Goal: Information Seeking & Learning: Check status

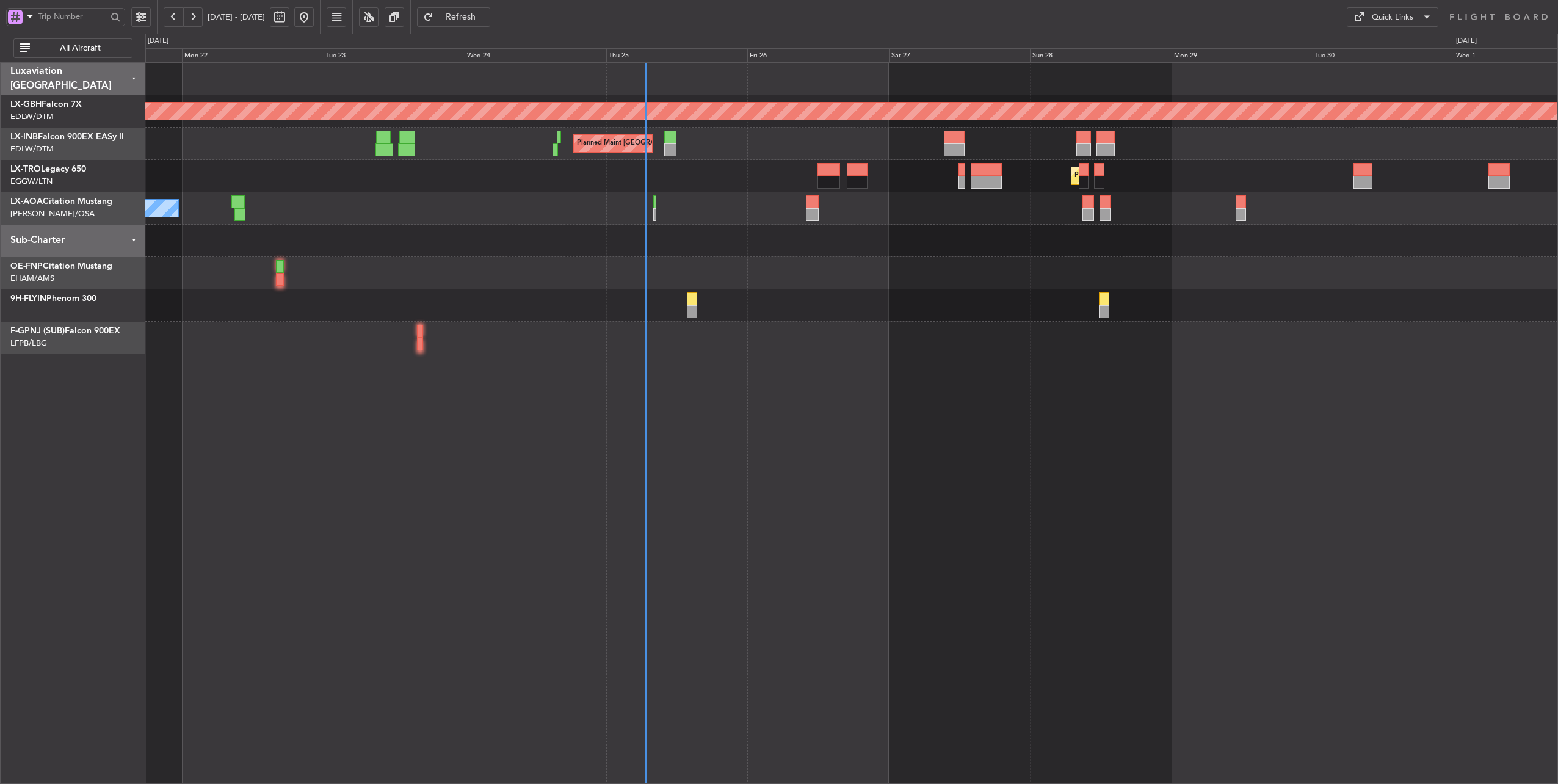
click at [842, 269] on div at bounding box center [852, 273] width 1413 height 32
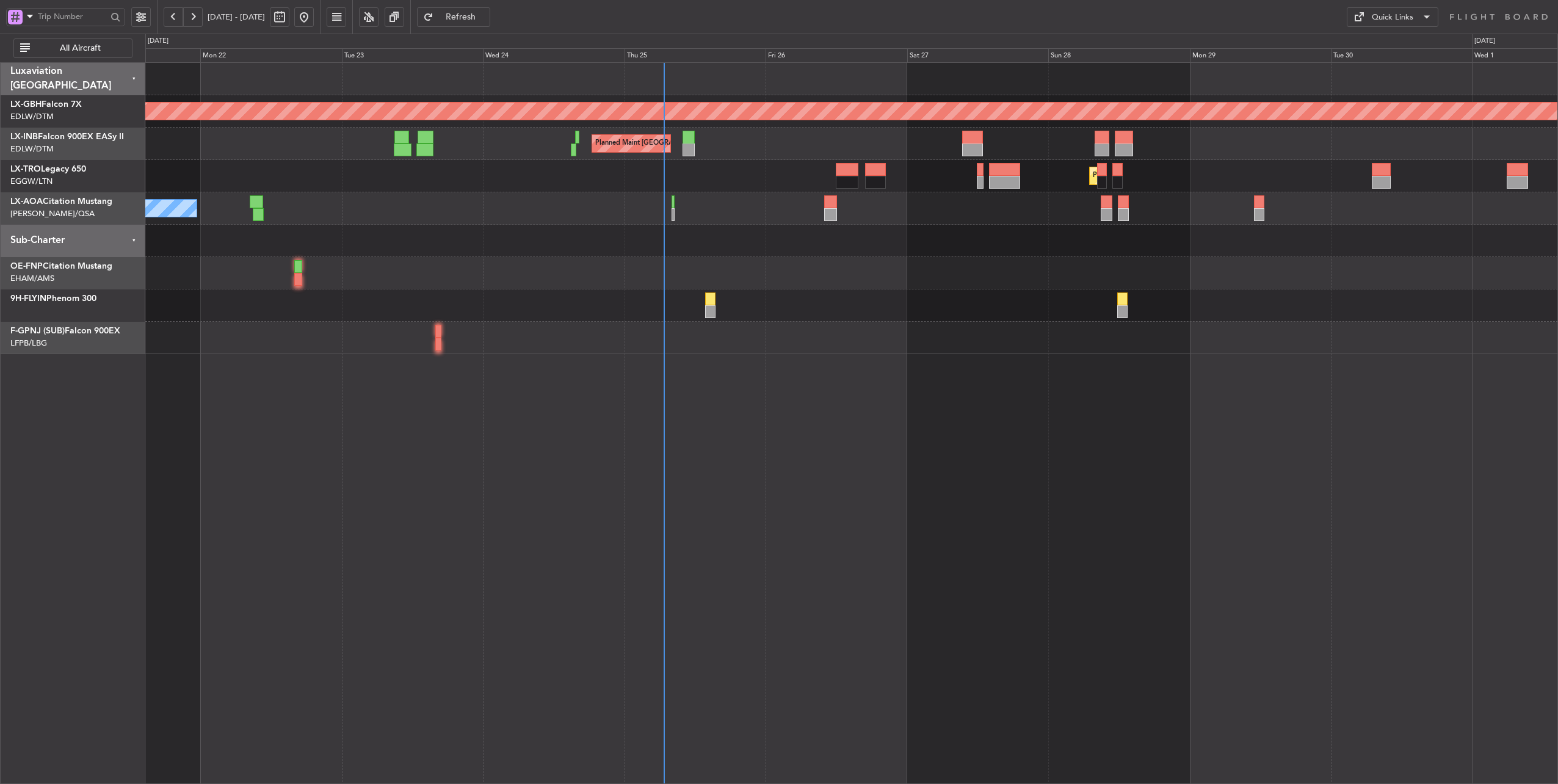
click at [527, 157] on div "Planned Maint [GEOGRAPHIC_DATA] ([GEOGRAPHIC_DATA])" at bounding box center [852, 144] width 1413 height 32
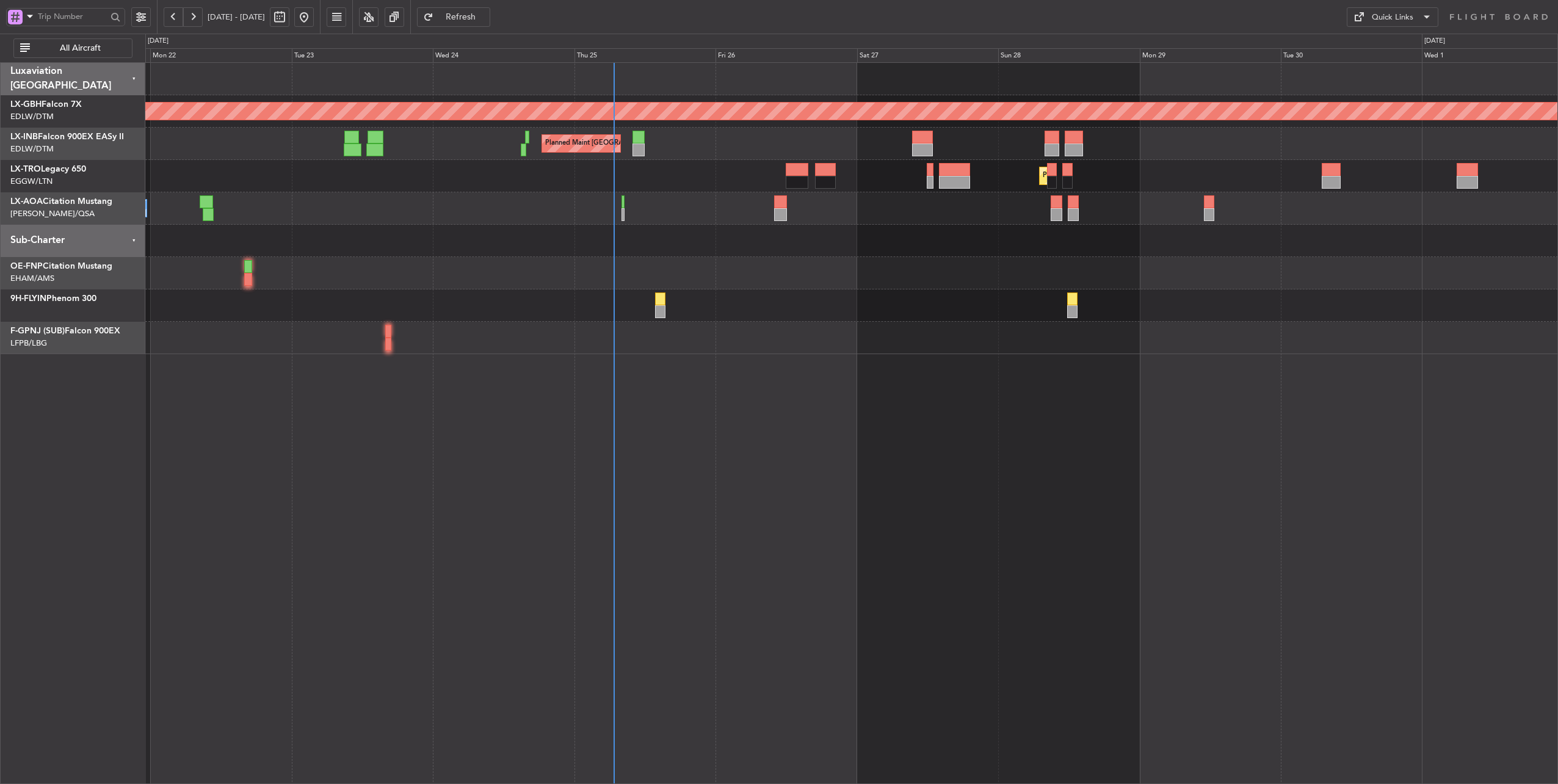
click at [692, 173] on div "Planned Maint [GEOGRAPHIC_DATA] ([GEOGRAPHIC_DATA])" at bounding box center [852, 176] width 1413 height 32
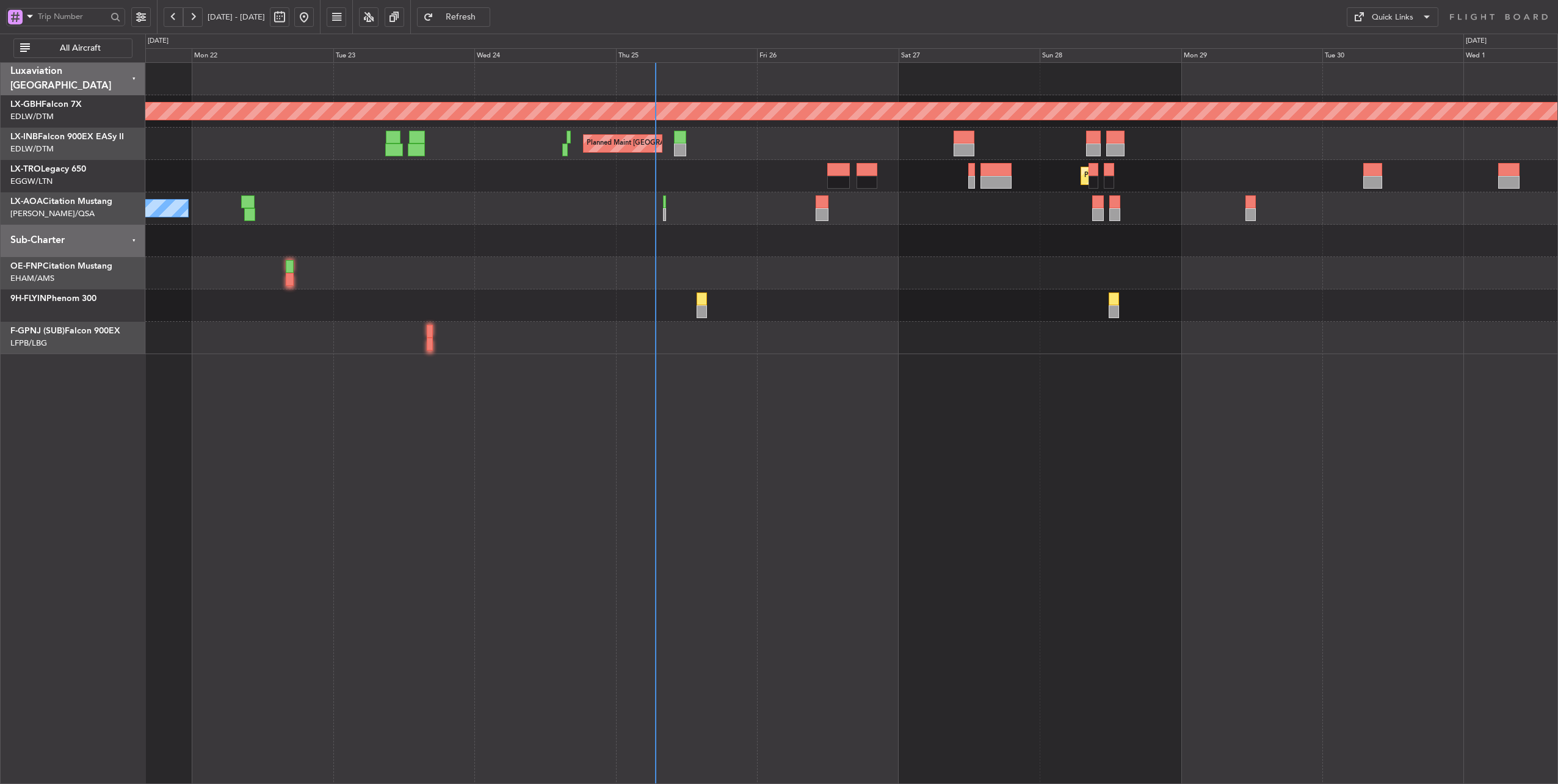
click at [574, 172] on div "Planned Maint [GEOGRAPHIC_DATA] ([GEOGRAPHIC_DATA])" at bounding box center [852, 176] width 1413 height 32
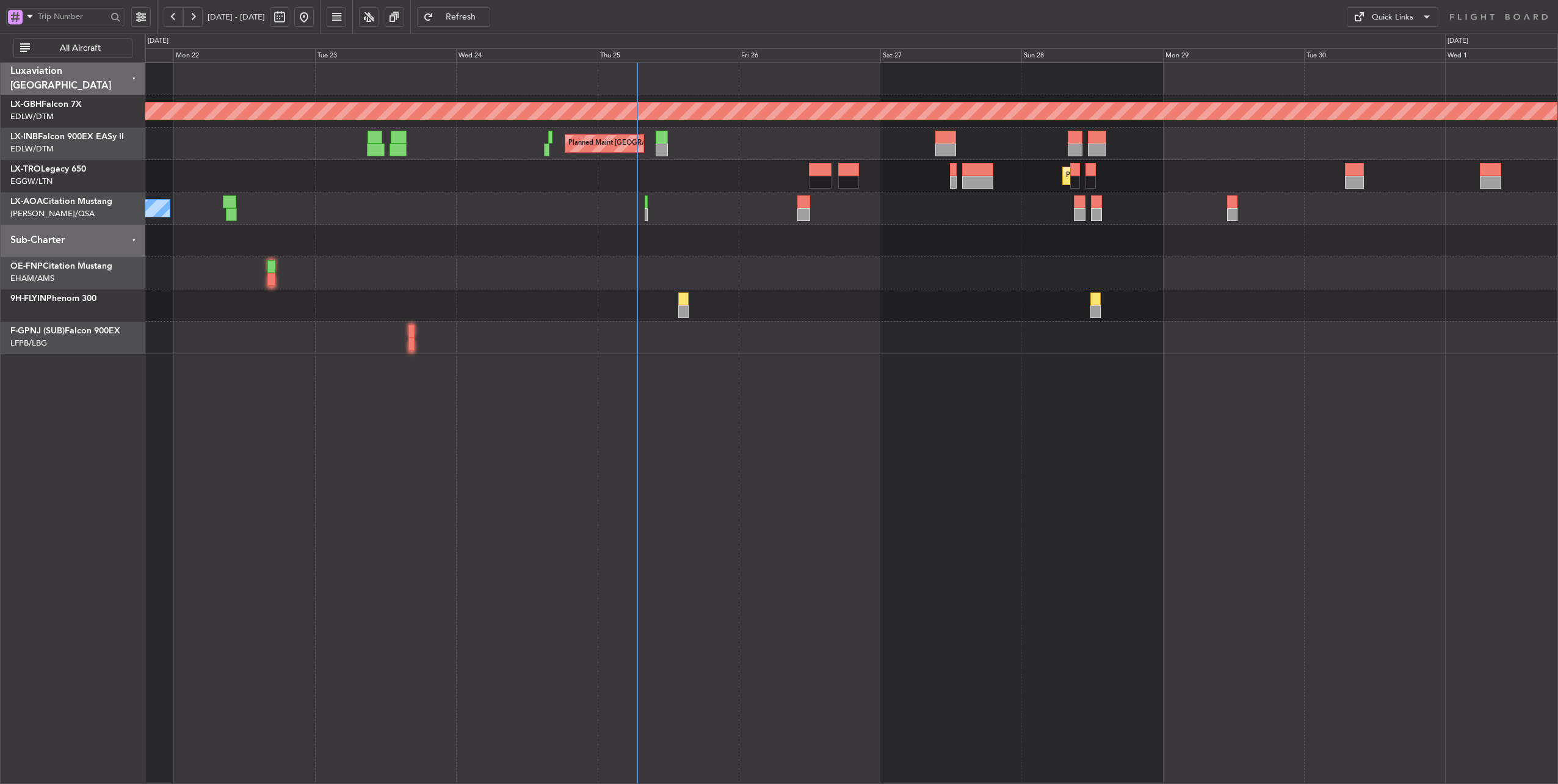
click at [577, 175] on div "Planned Maint [GEOGRAPHIC_DATA] ([GEOGRAPHIC_DATA])" at bounding box center [852, 176] width 1413 height 32
click at [611, 169] on div "Planned Maint [GEOGRAPHIC_DATA] ([GEOGRAPHIC_DATA])" at bounding box center [852, 176] width 1413 height 32
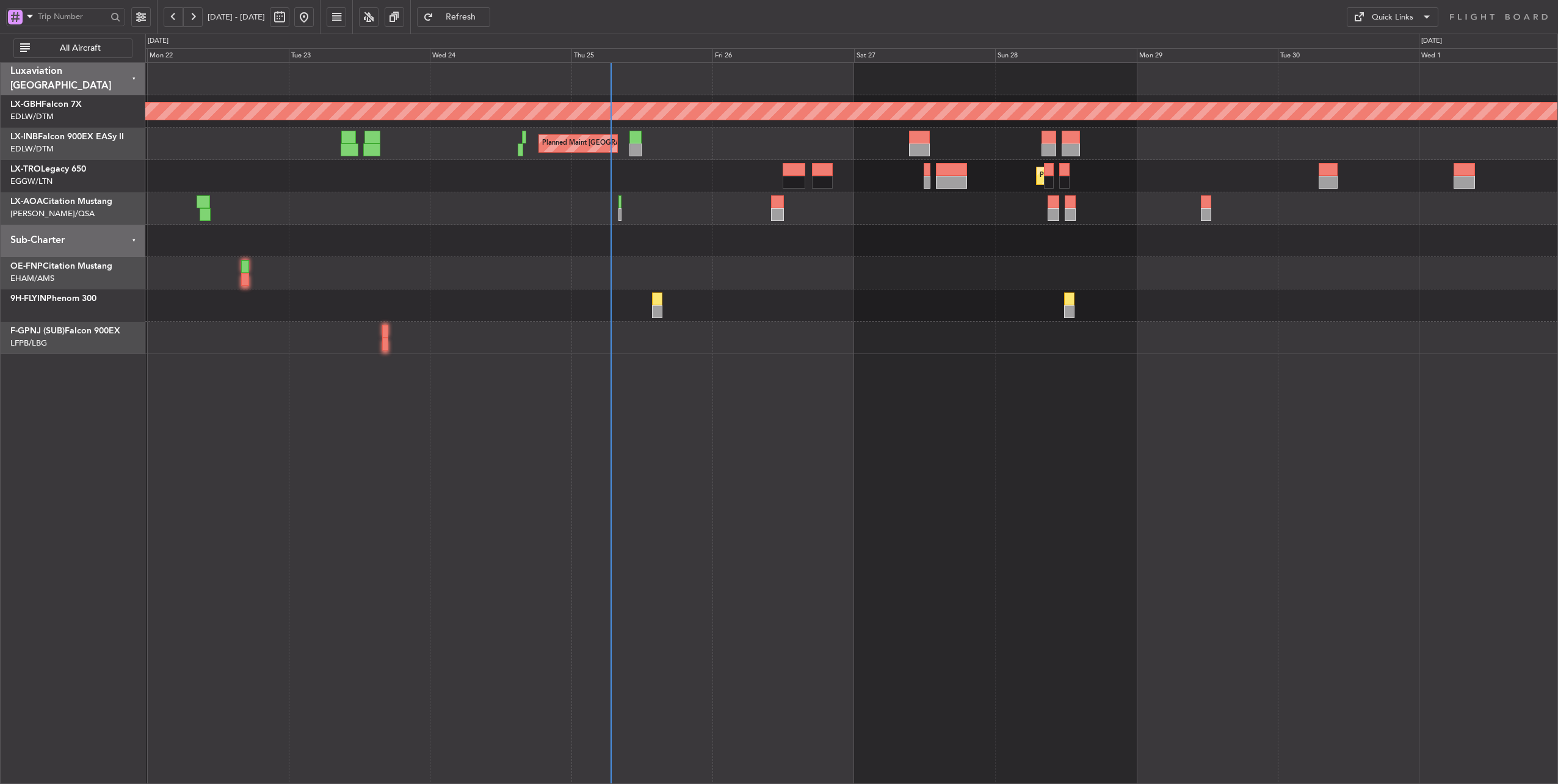
click at [711, 240] on div at bounding box center [852, 240] width 1413 height 32
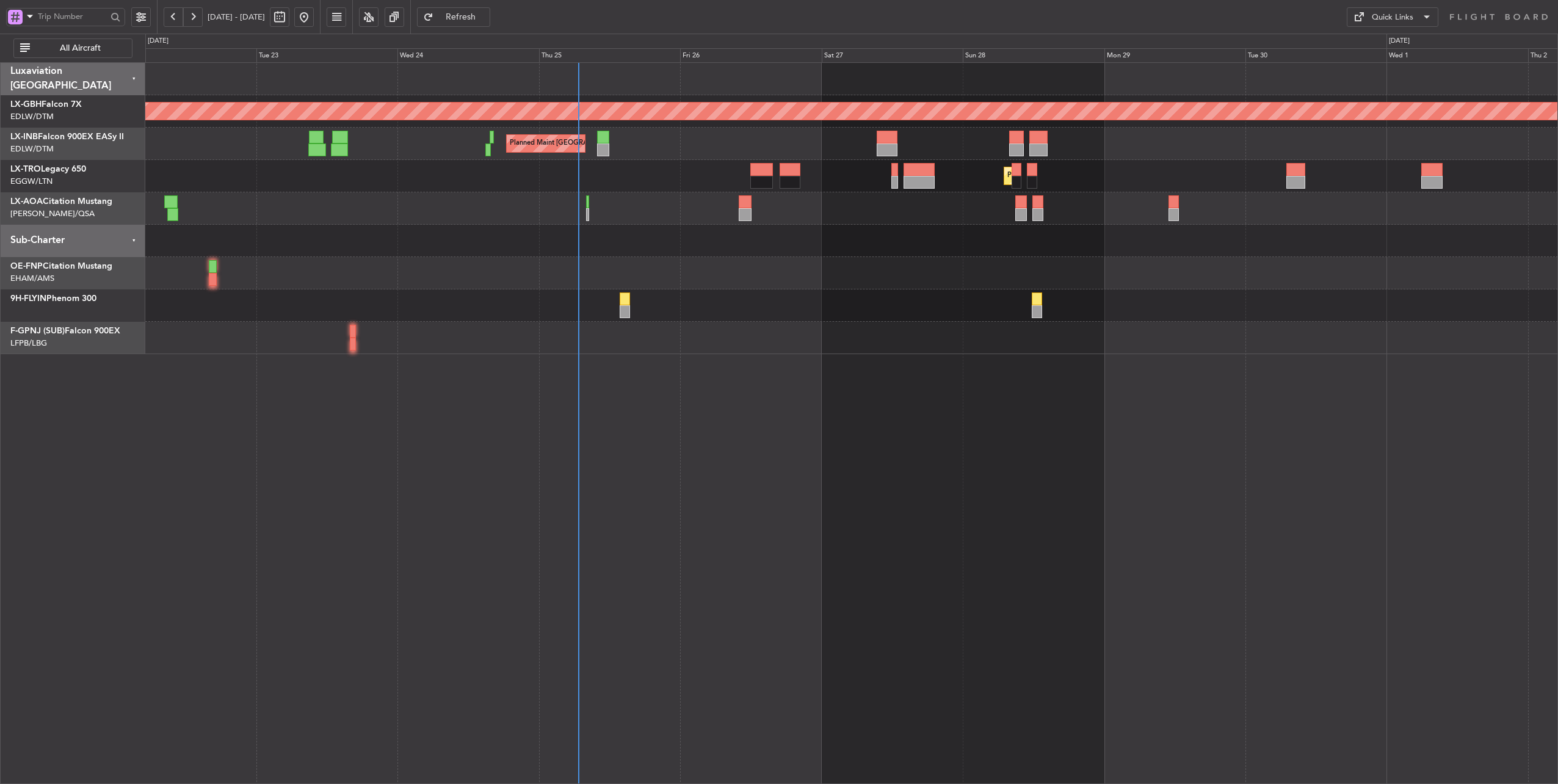
click at [702, 184] on div "Planned Maint [GEOGRAPHIC_DATA] ([GEOGRAPHIC_DATA])" at bounding box center [852, 176] width 1413 height 32
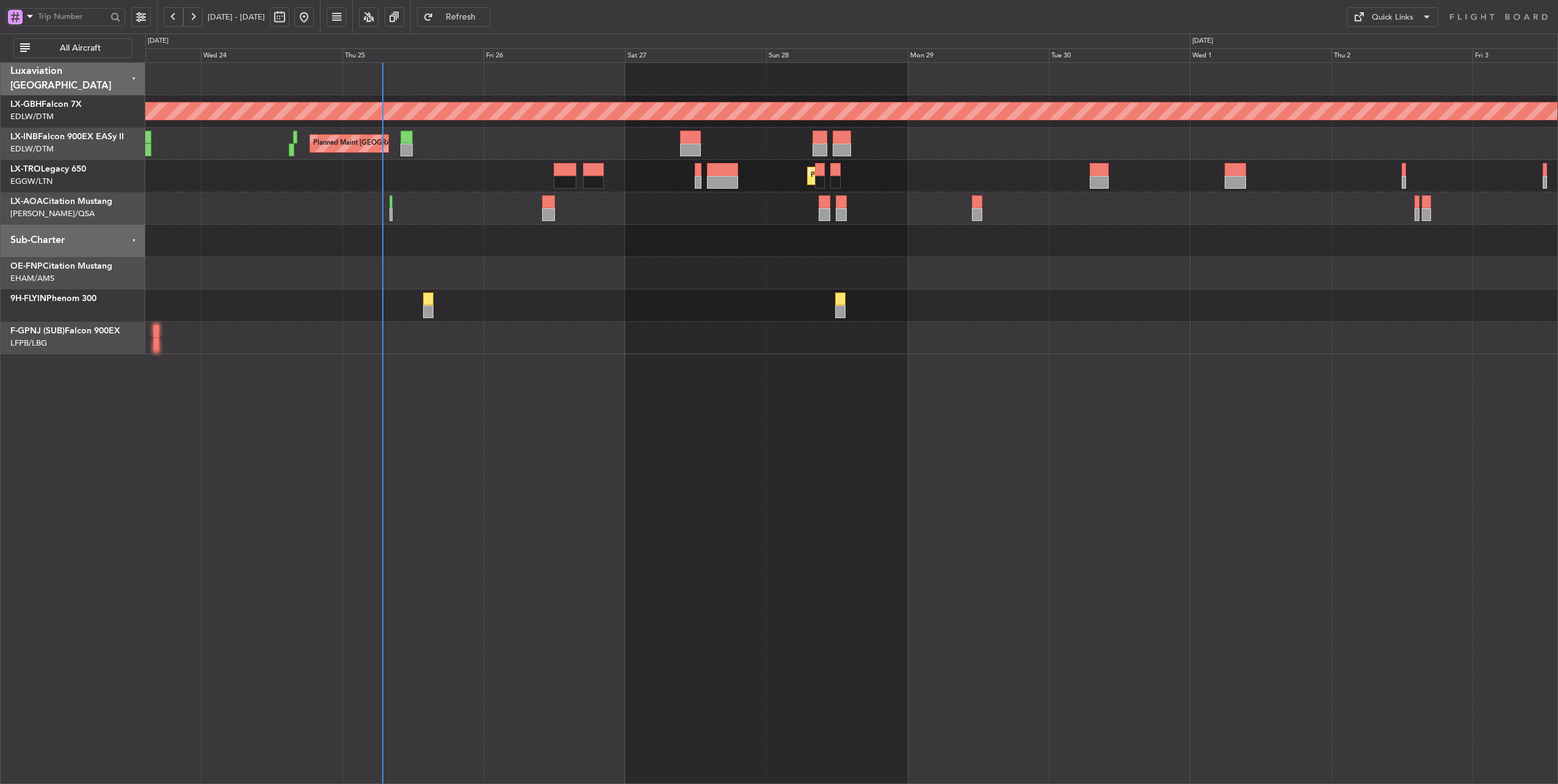
click at [474, 179] on div "Planned Maint [GEOGRAPHIC_DATA] ([GEOGRAPHIC_DATA])" at bounding box center [852, 176] width 1413 height 32
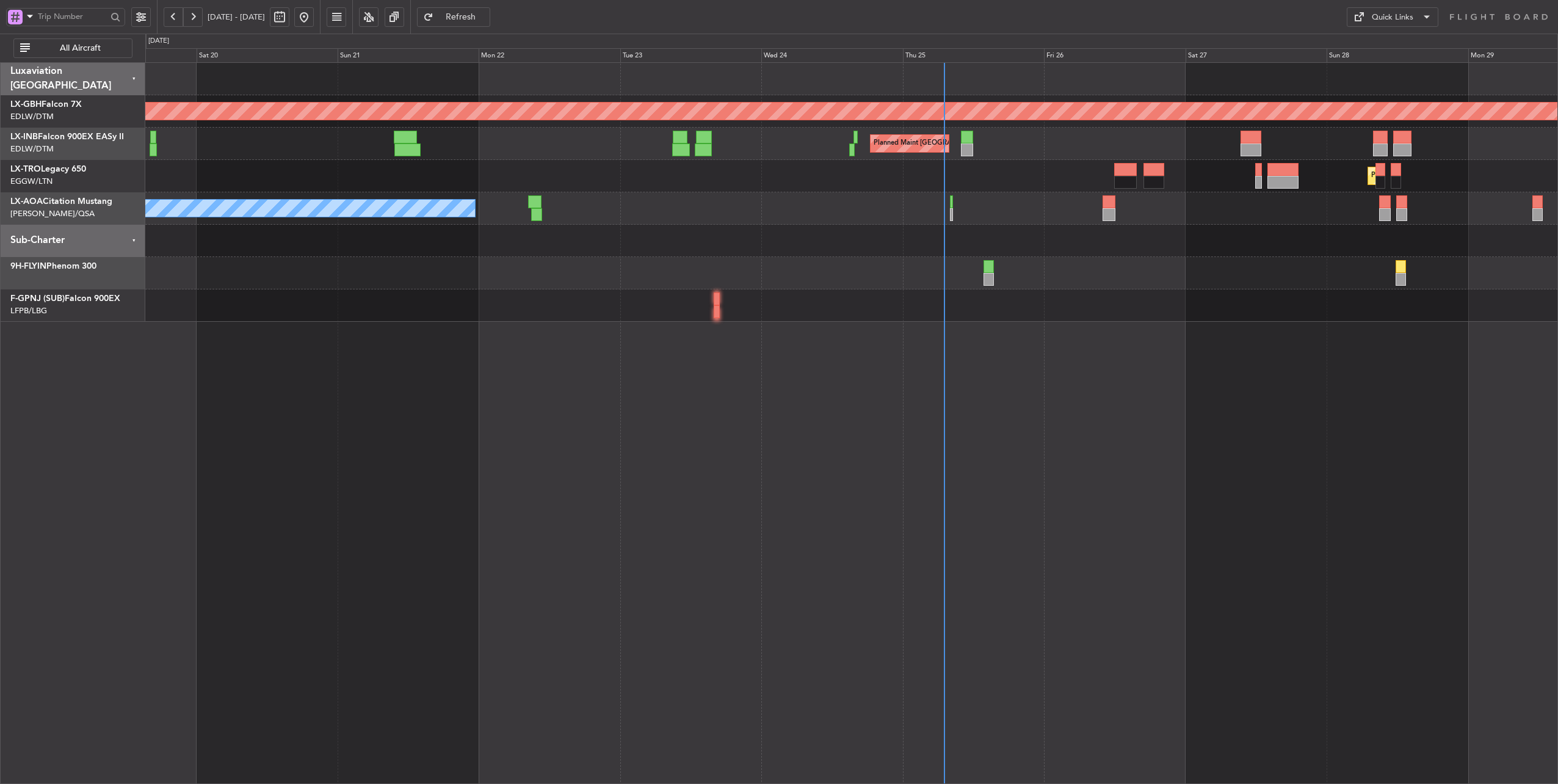
click at [944, 224] on div "Planned Maint Nurnberg Planned Maint [GEOGRAPHIC_DATA] ([GEOGRAPHIC_DATA]) Plan…" at bounding box center [852, 192] width 1413 height 259
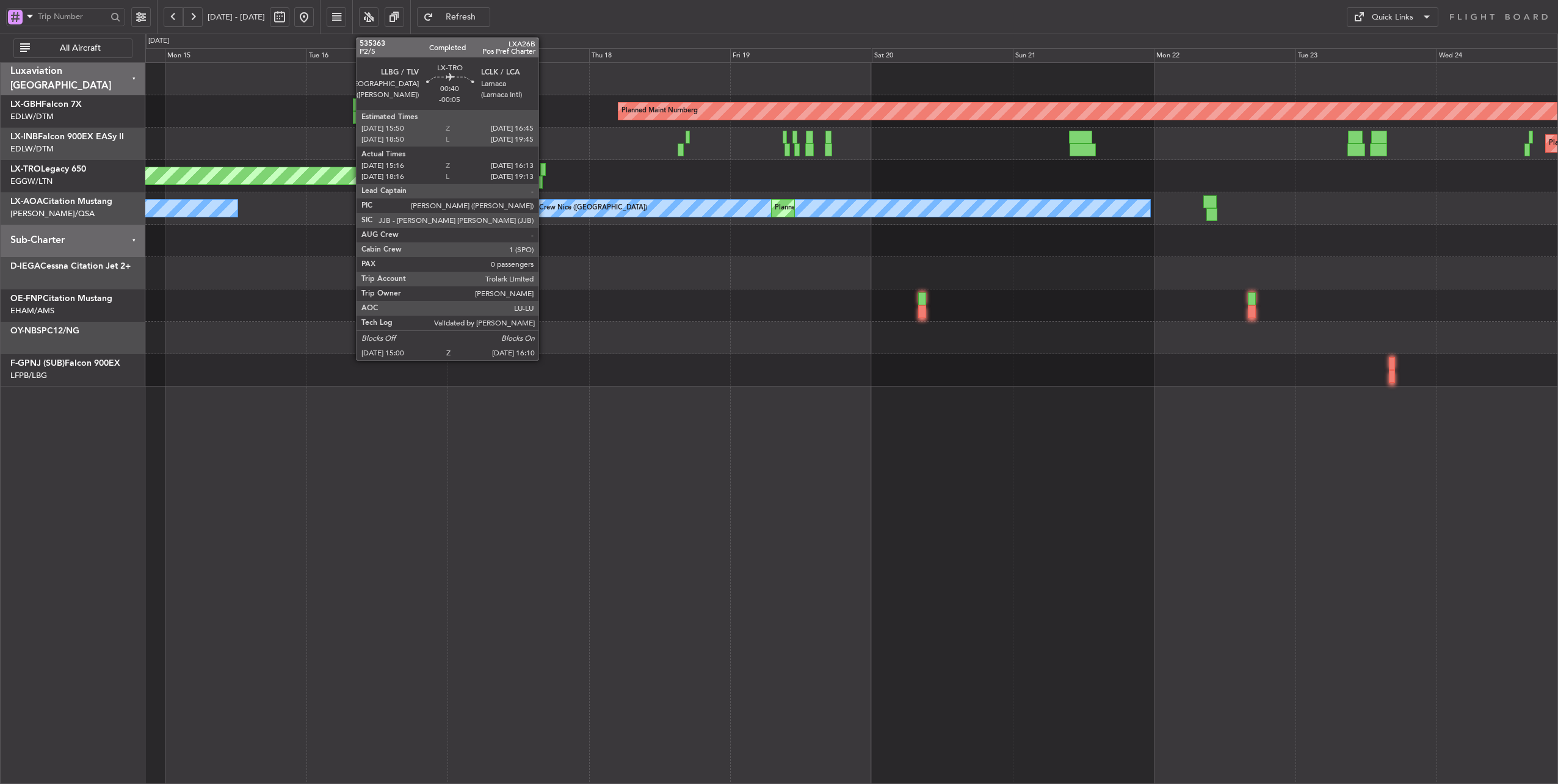
click at [545, 167] on div at bounding box center [543, 169] width 5 height 13
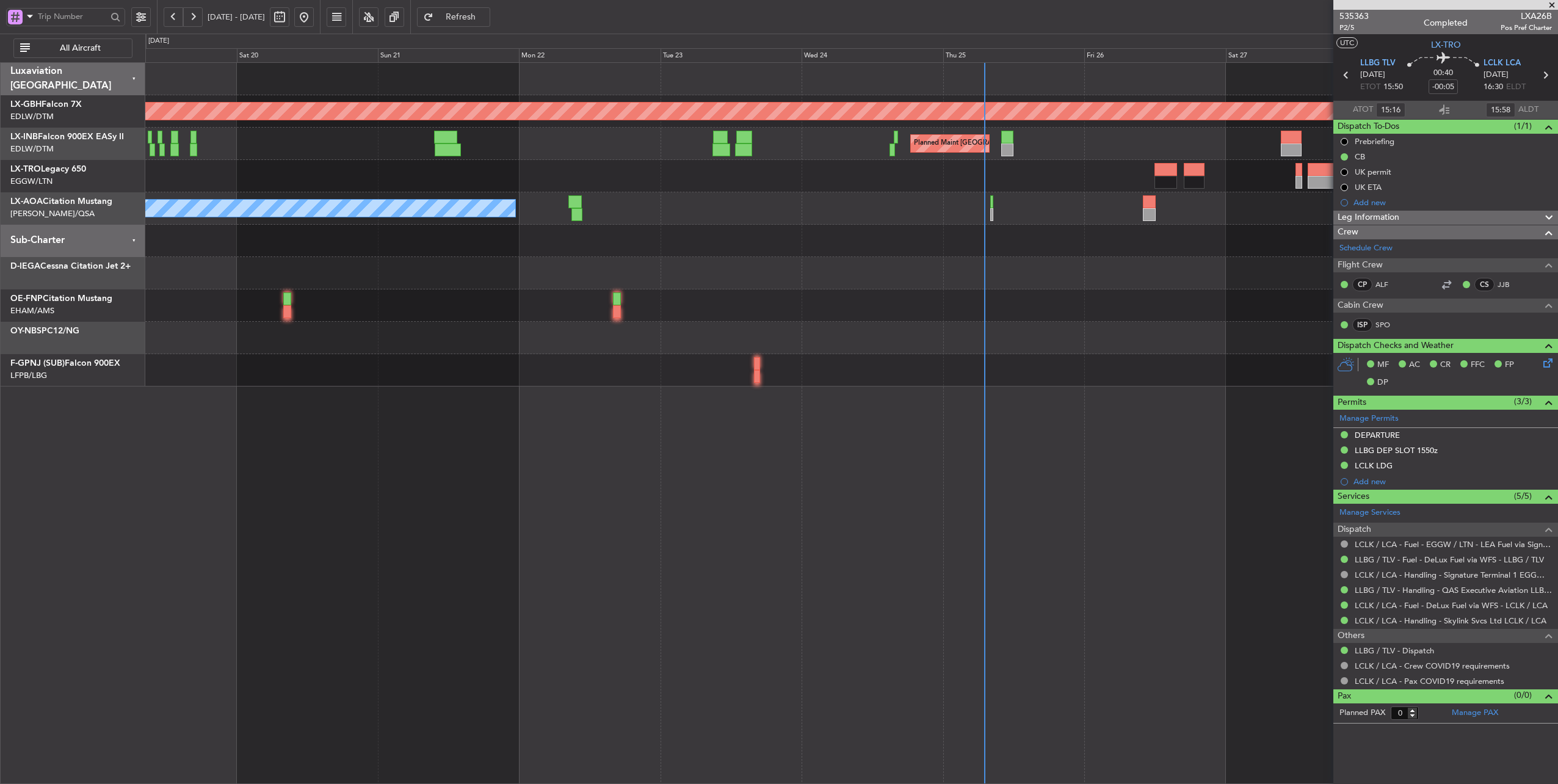
click at [401, 232] on div at bounding box center [852, 240] width 1413 height 32
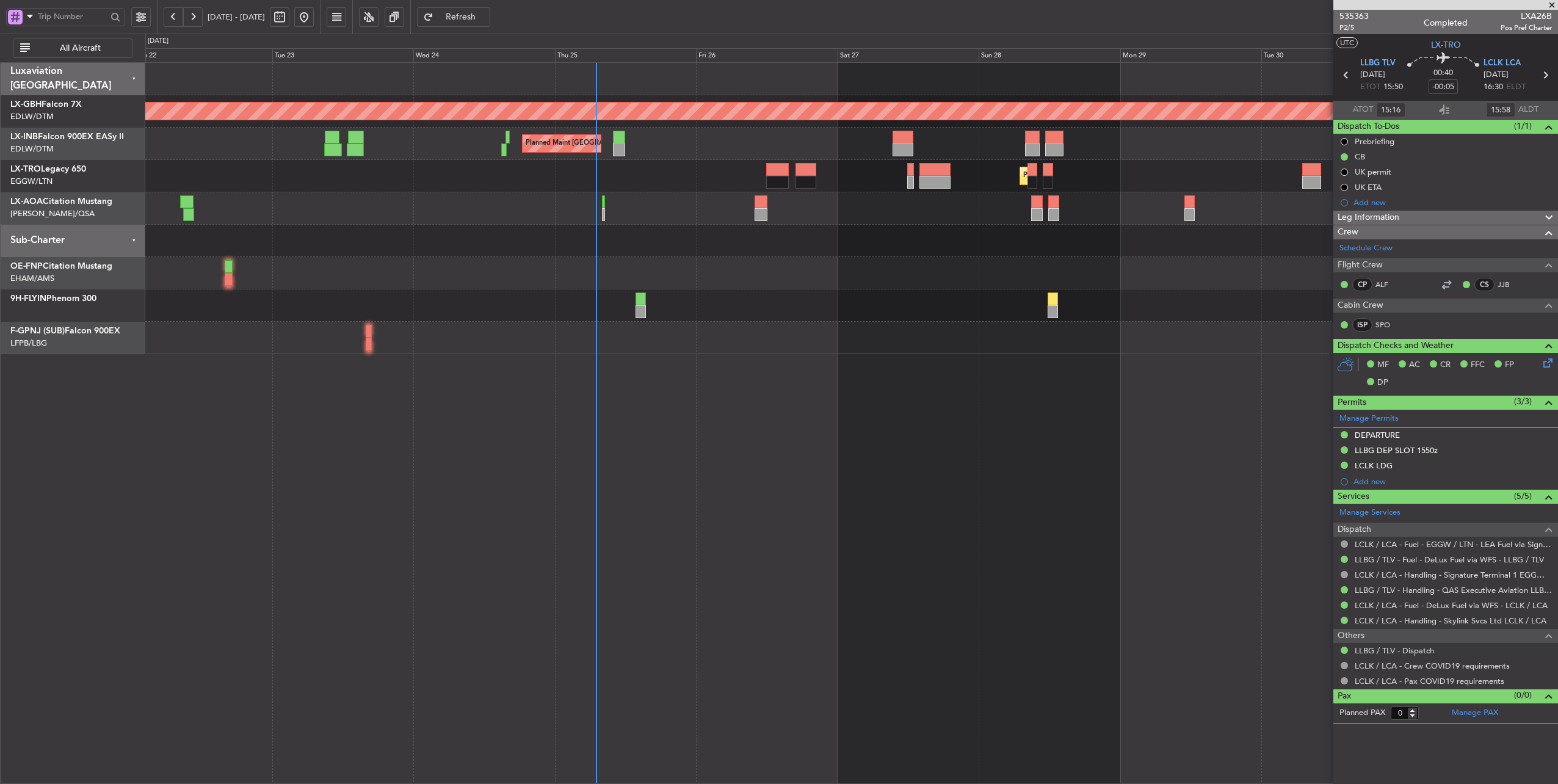
click at [694, 257] on div "Planned Maint Nurnberg Planned Maint [GEOGRAPHIC_DATA] ([GEOGRAPHIC_DATA]) Plan…" at bounding box center [852, 208] width 1413 height 291
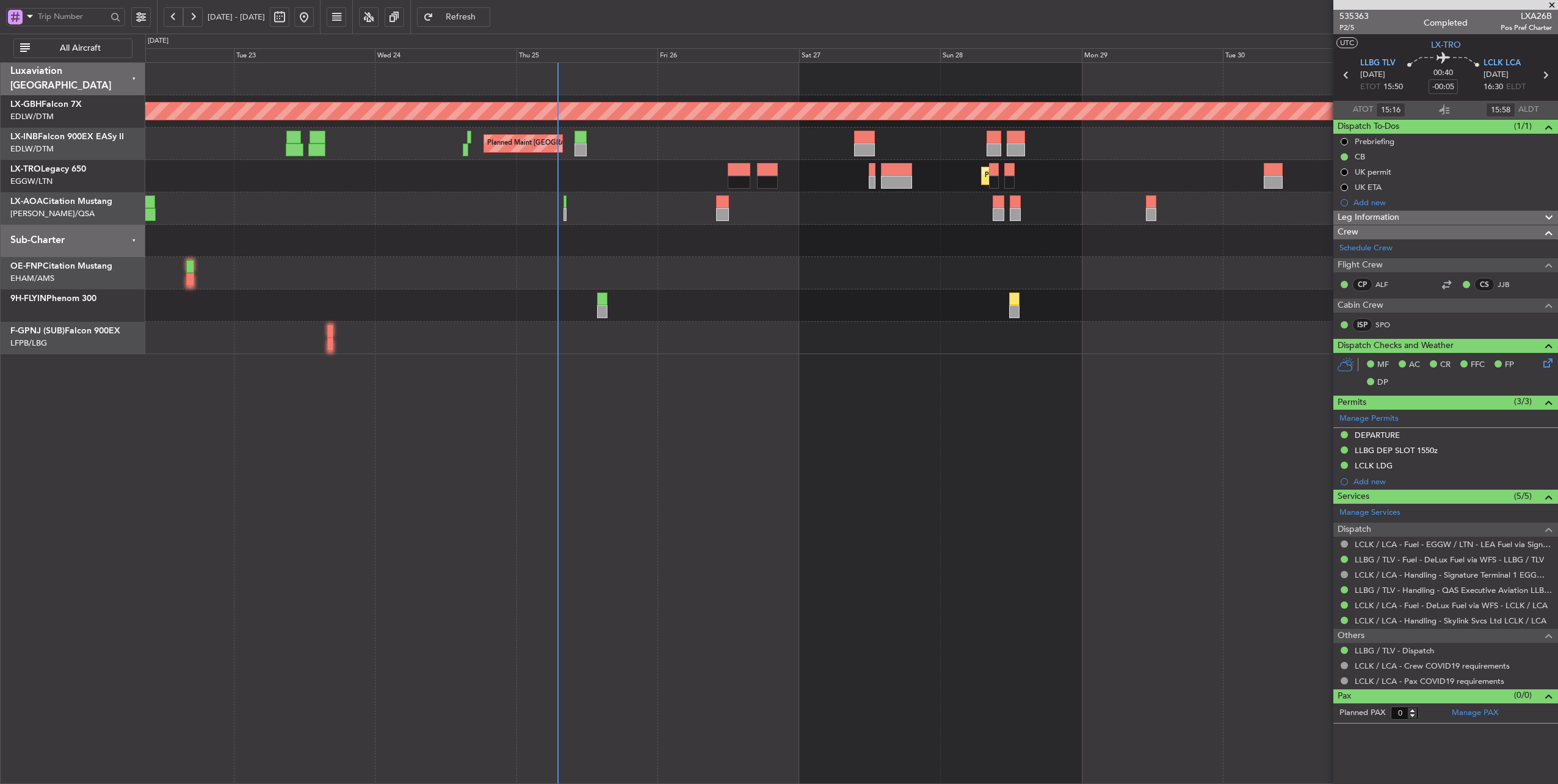
click at [641, 214] on div "No Crew Nice ([GEOGRAPHIC_DATA])" at bounding box center [852, 208] width 1413 height 32
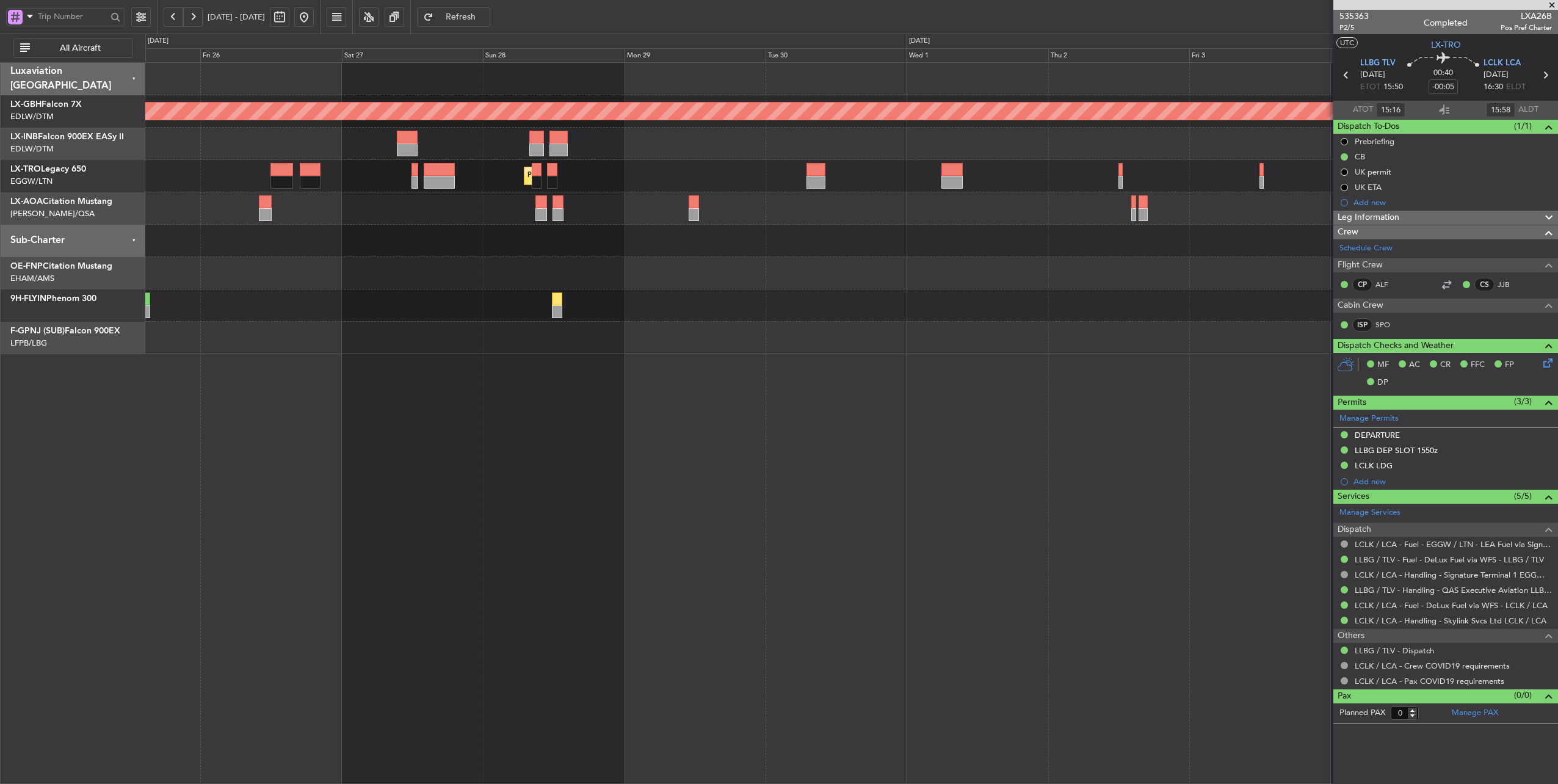
click at [774, 171] on div "Planned Maint Nurnberg Planned Maint [GEOGRAPHIC_DATA] ([GEOGRAPHIC_DATA]) Plan…" at bounding box center [852, 208] width 1413 height 291
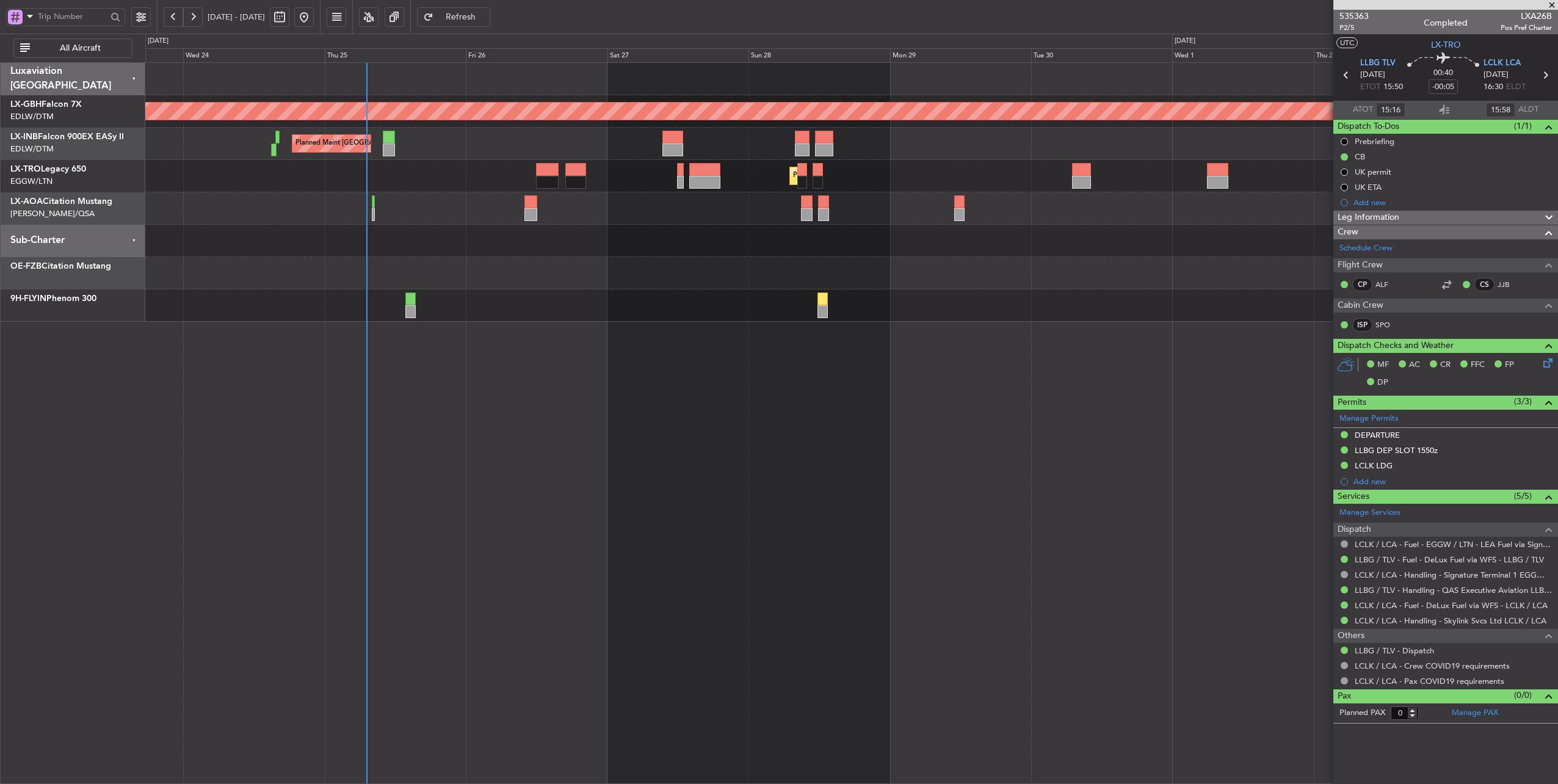
click at [508, 226] on div "Planned Maint Nurnberg Planned Maint [GEOGRAPHIC_DATA] ([GEOGRAPHIC_DATA]) Plan…" at bounding box center [852, 192] width 1413 height 259
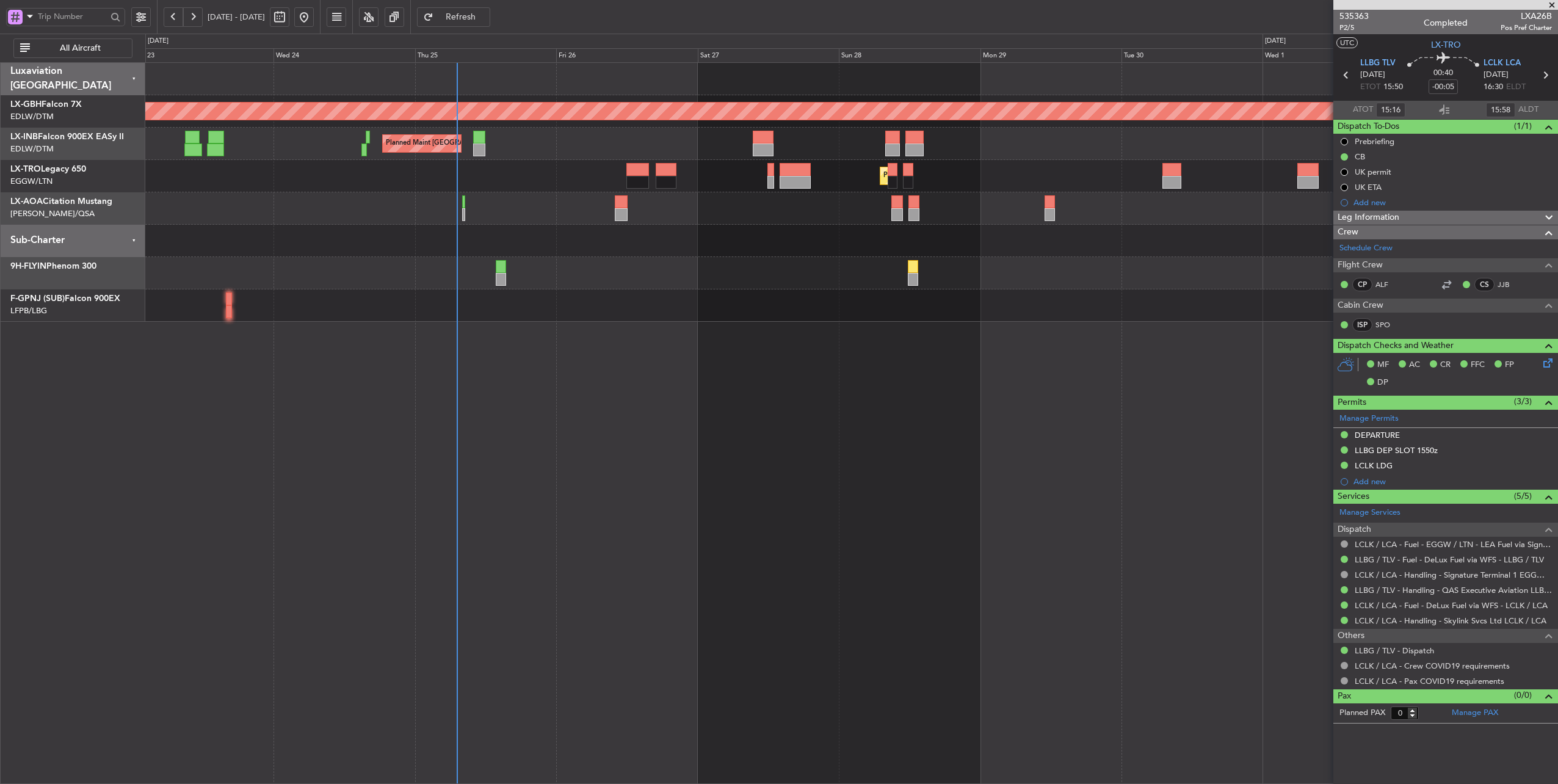
click at [708, 206] on div "No Crew Nice ([GEOGRAPHIC_DATA])" at bounding box center [852, 208] width 1413 height 32
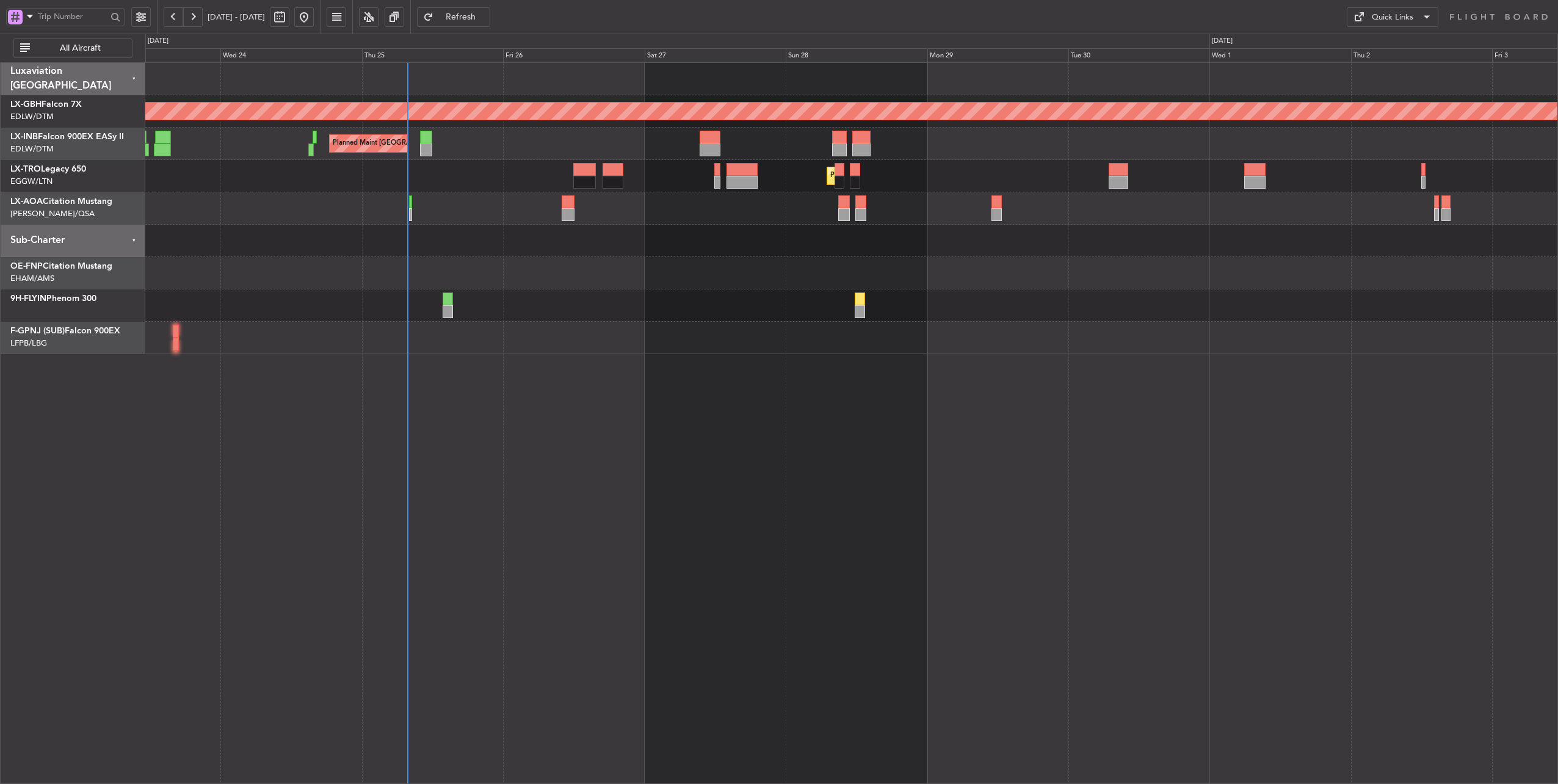
click at [480, 202] on div "Planned Maint Nurnberg Planned Maint [GEOGRAPHIC_DATA] ([GEOGRAPHIC_DATA]) Plan…" at bounding box center [852, 208] width 1413 height 291
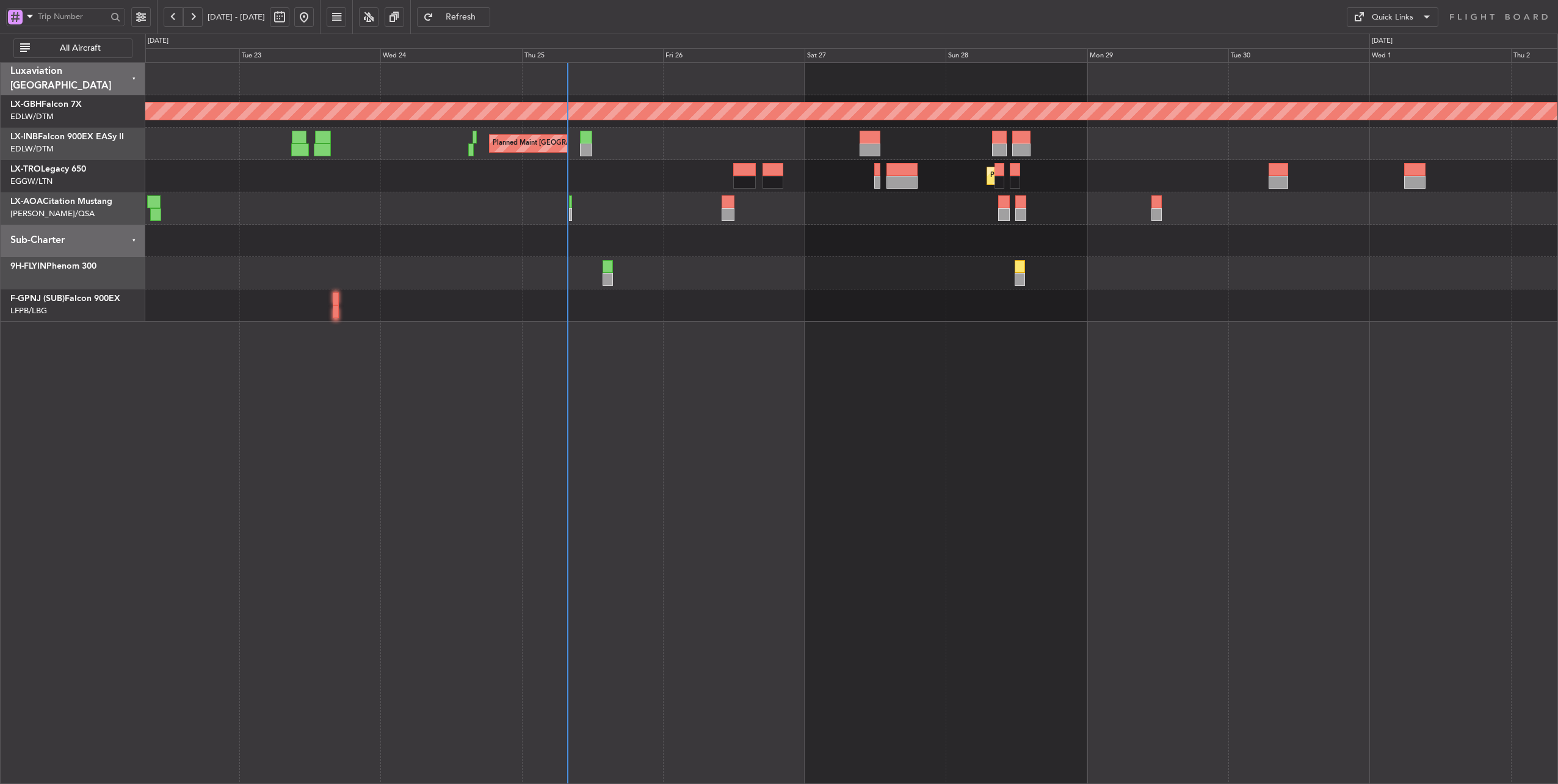
click at [461, 251] on div at bounding box center [852, 240] width 1413 height 32
